Goal: Find specific page/section: Find specific page/section

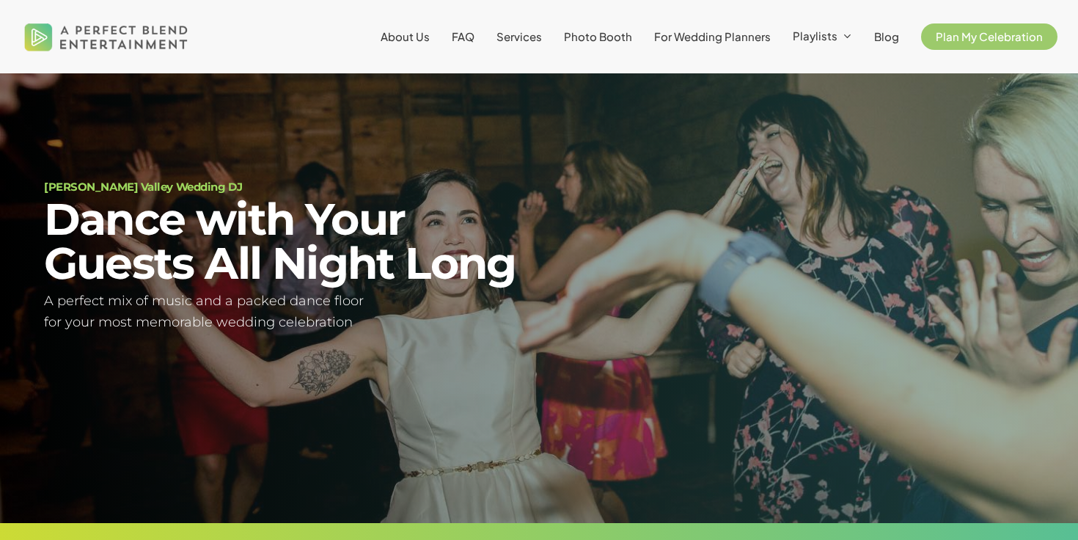
scroll to position [78, 0]
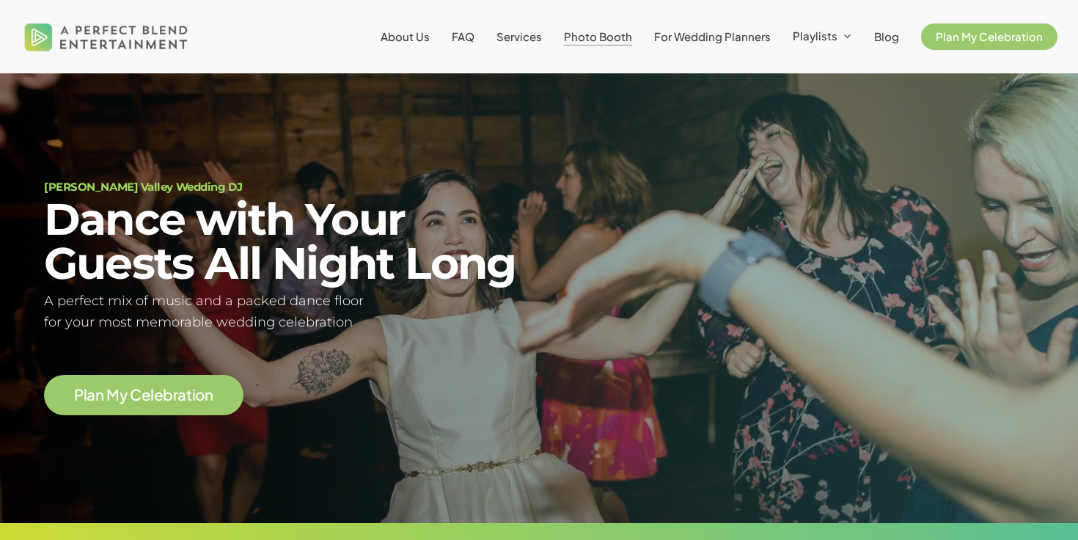
click at [597, 37] on span "Photo Booth" at bounding box center [598, 36] width 68 height 14
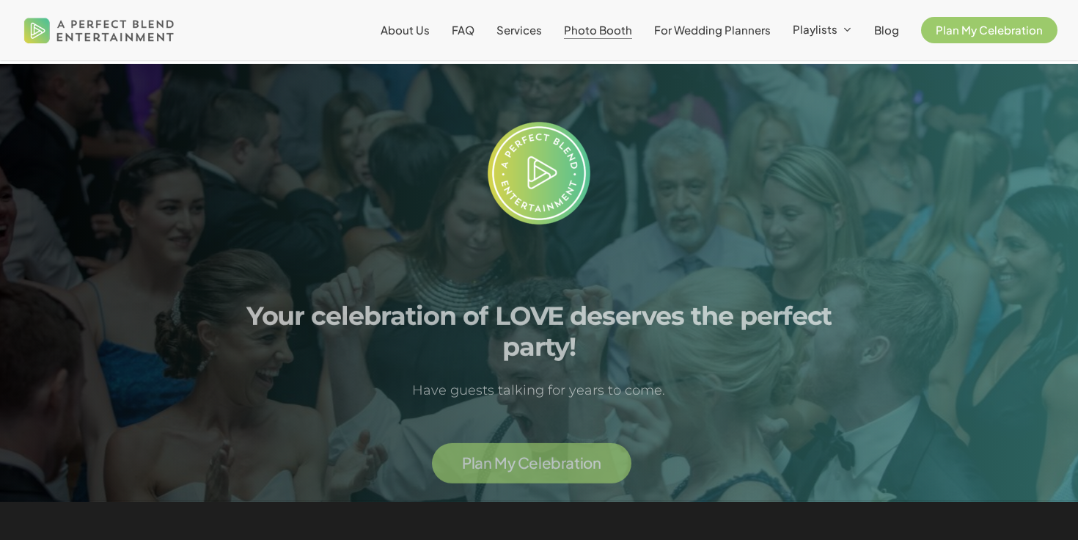
scroll to position [2799, 0]
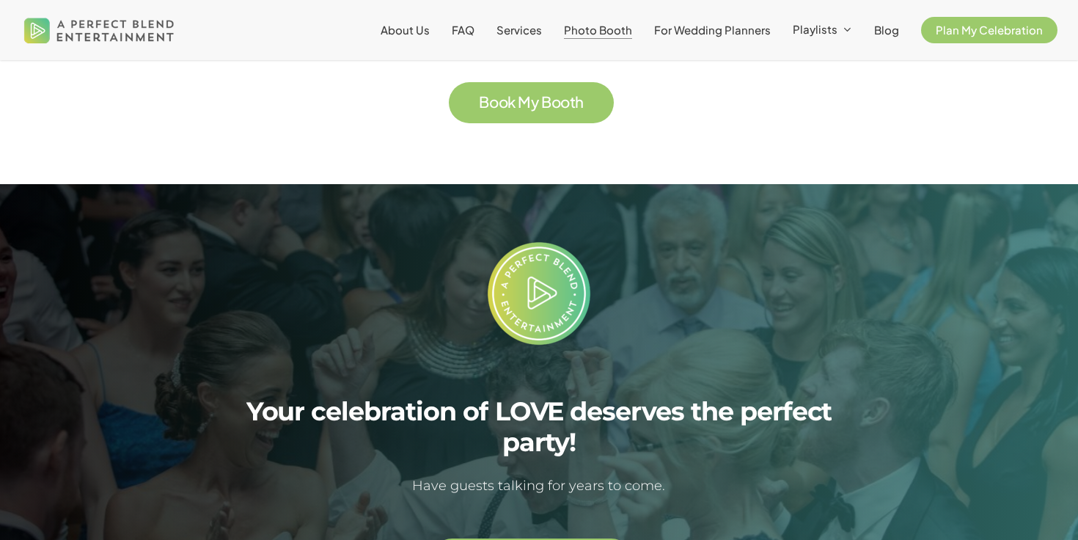
click at [554, 110] on span "o" at bounding box center [556, 102] width 10 height 15
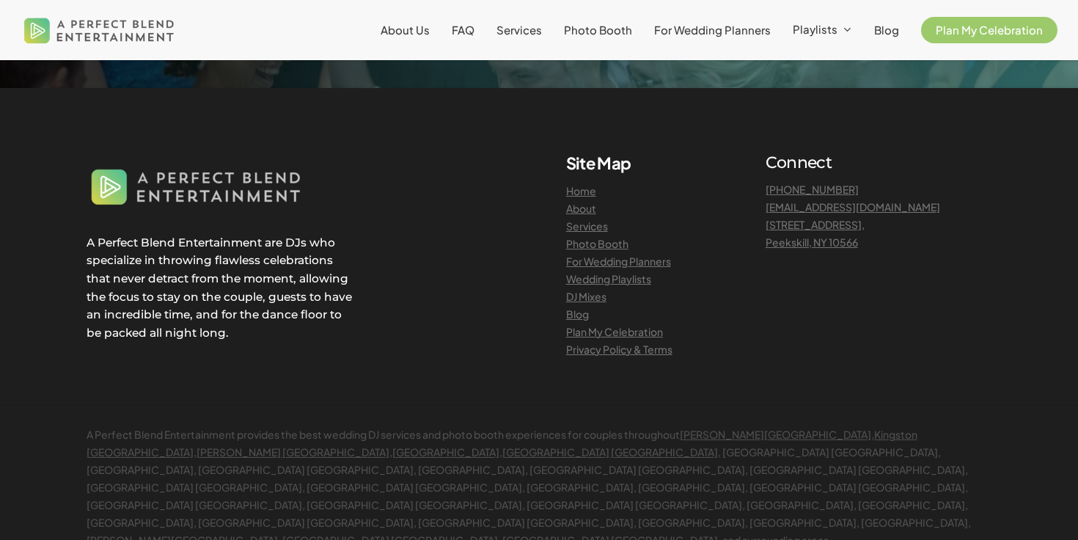
scroll to position [1644, 0]
